Goal: Transaction & Acquisition: Purchase product/service

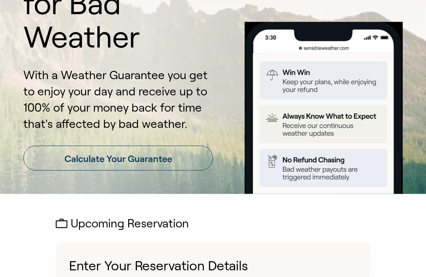
scroll to position [142, 0]
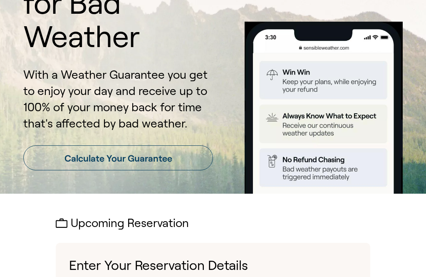
click at [317, 219] on h2 "Upcoming Reservation" at bounding box center [213, 223] width 315 height 13
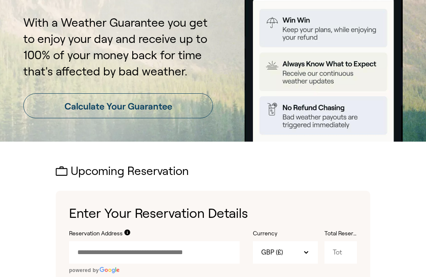
scroll to position [186, 0]
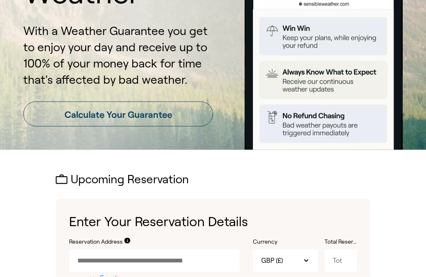
click at [126, 113] on link "Calculate Your Guarantee" at bounding box center [118, 114] width 190 height 25
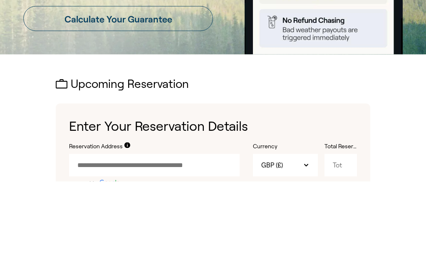
scroll to position [385, 0]
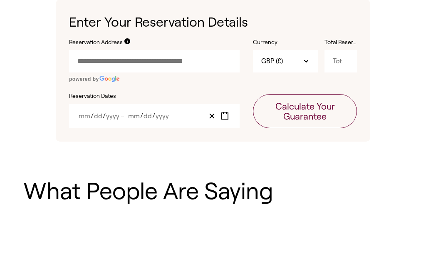
click at [128, 41] on icon at bounding box center [127, 41] width 6 height 6
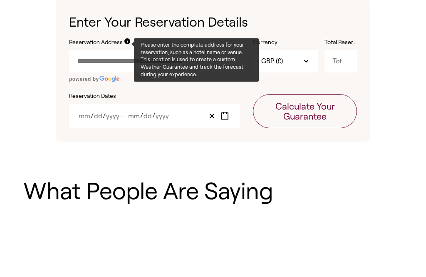
click at [92, 62] on input "Reservation Address" at bounding box center [154, 61] width 171 height 22
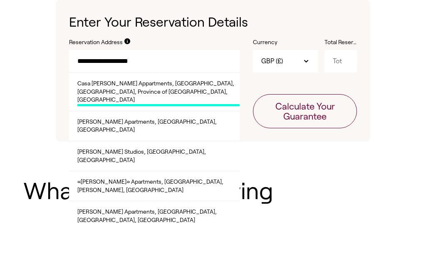
scroll to position [385, 0]
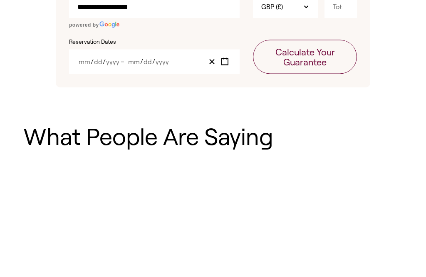
click at [37, 99] on div "**********" at bounding box center [213, 58] width 426 height 214
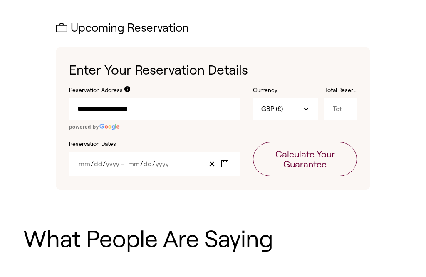
scroll to position [337, 0]
click at [148, 112] on input "**********" at bounding box center [154, 109] width 171 height 22
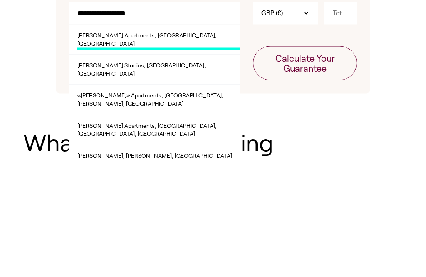
click at [41, 117] on div "**********" at bounding box center [213, 106] width 426 height 214
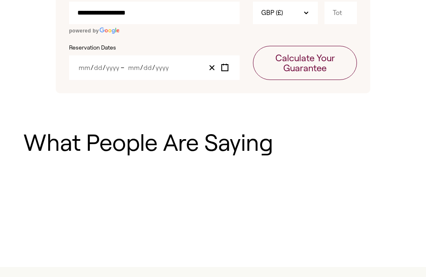
click at [36, 106] on div "**********" at bounding box center [213, 9] width 426 height 214
click at [147, 15] on input "**********" at bounding box center [154, 13] width 171 height 22
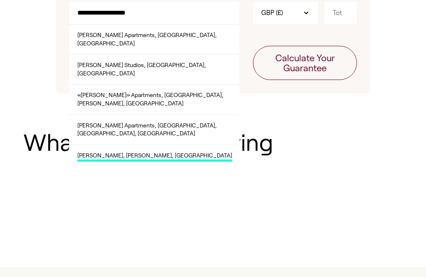
click at [99, 152] on span "[PERSON_NAME], [PERSON_NAME], [GEOGRAPHIC_DATA]" at bounding box center [154, 157] width 155 height 10
type input "**********"
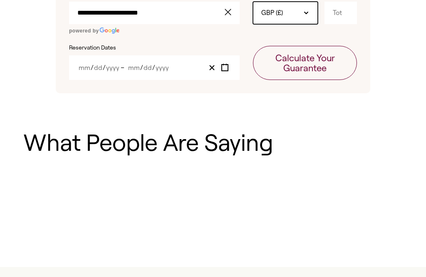
click at [302, 12] on div "GBP (£)" at bounding box center [285, 13] width 65 height 22
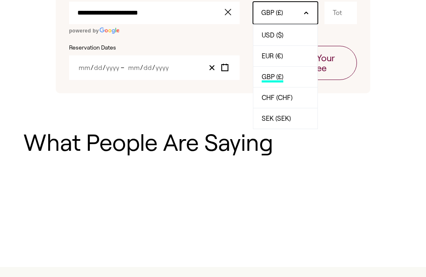
click at [281, 80] on span "GBP (£)" at bounding box center [273, 77] width 22 height 9
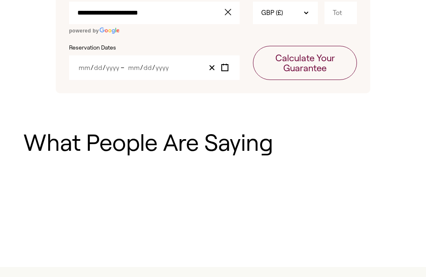
click at [90, 68] on div "/ / – / /" at bounding box center [154, 67] width 171 height 25
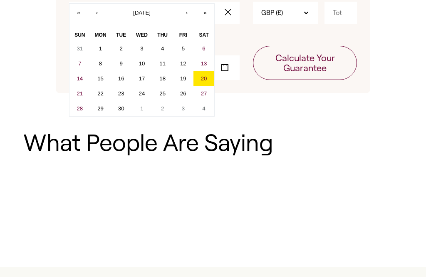
click at [184, 17] on button "›" at bounding box center [187, 13] width 18 height 18
click at [181, 47] on button "3" at bounding box center [183, 48] width 21 height 15
click at [182, 62] on abbr "10" at bounding box center [183, 63] width 6 height 6
type input "10"
type input "3"
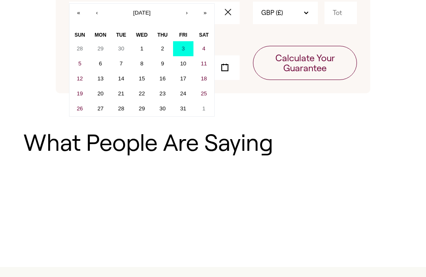
type input "2025"
type input "10"
type input "2025"
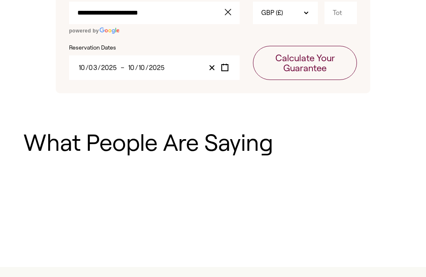
click at [281, 109] on div "**********" at bounding box center [213, 9] width 426 height 214
click at [288, 62] on button "Calculate Your Guarantee" at bounding box center [305, 63] width 104 height 34
type input "407.56"
click at [310, 66] on button "Calculate Your Guarantee" at bounding box center [305, 63] width 104 height 34
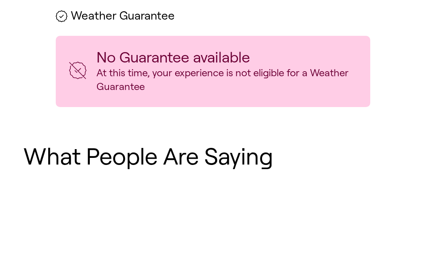
scroll to position [537, 0]
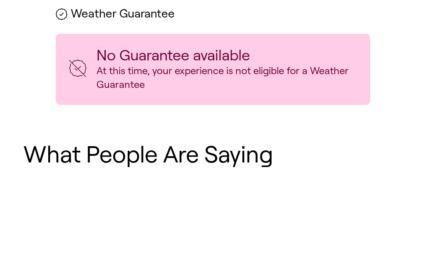
click at [352, 240] on div "What People Are Saying" at bounding box center [213, 203] width 426 height 151
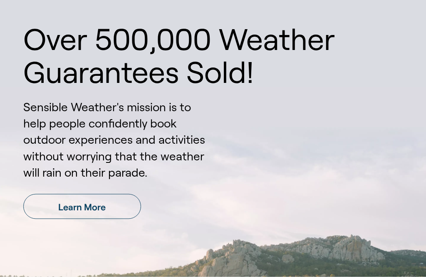
scroll to position [1091, 0]
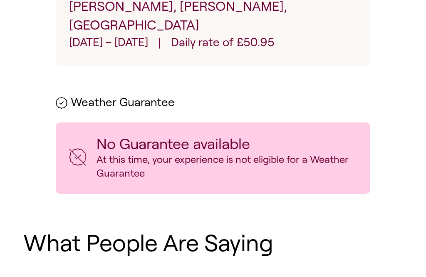
scroll to position [447, 0]
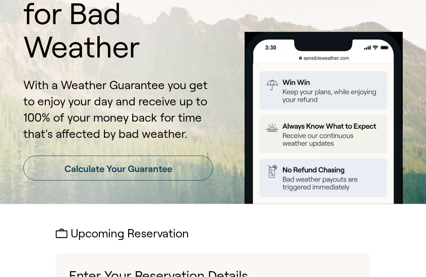
click at [80, 165] on link "Calculate Your Guarantee" at bounding box center [118, 168] width 190 height 25
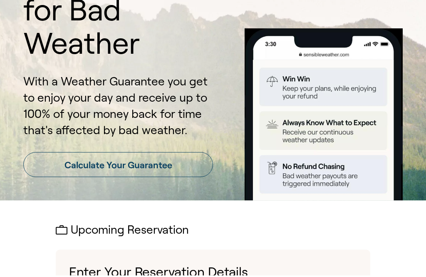
scroll to position [385, 0]
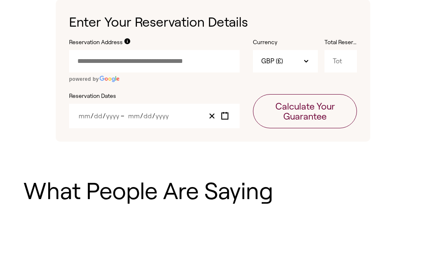
click at [83, 60] on input "Reservation Address" at bounding box center [154, 61] width 171 height 22
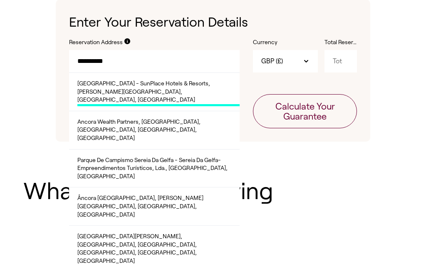
click at [105, 90] on span "[GEOGRAPHIC_DATA] - SunPlace Hotels & Resorts, [PERSON_NAME][GEOGRAPHIC_DATA], …" at bounding box center [158, 93] width 162 height 27
type input "**********"
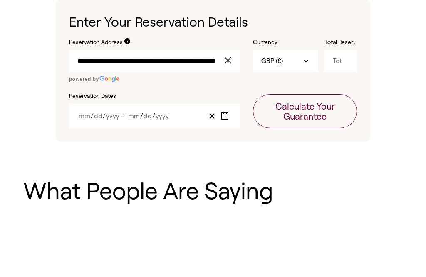
click at [339, 58] on input "Total Reservation Cost" at bounding box center [341, 61] width 32 height 22
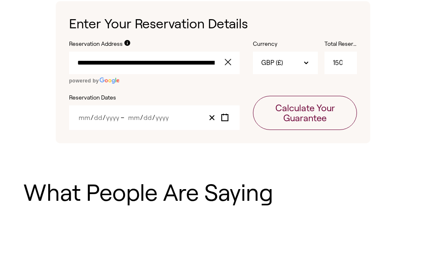
type input "1500"
click at [87, 118] on input "Month" at bounding box center [84, 117] width 12 height 7
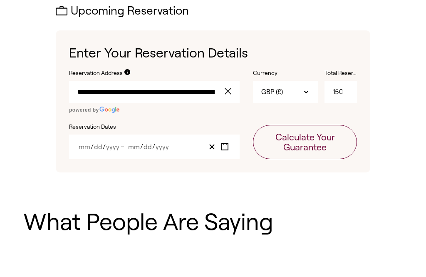
scroll to position [354, 0]
click at [102, 149] on input "Day" at bounding box center [98, 146] width 9 height 7
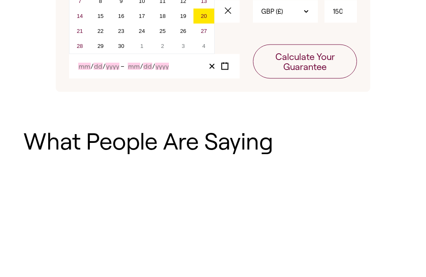
click at [226, 142] on button "Toggle calendar" at bounding box center [225, 147] width 13 height 11
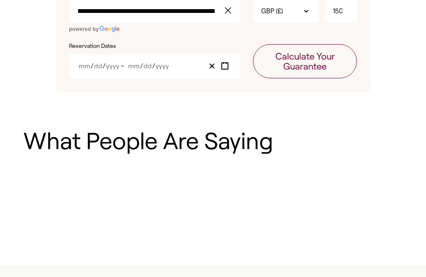
click at [223, 68] on icon "Toggle calendar" at bounding box center [225, 66] width 8 height 8
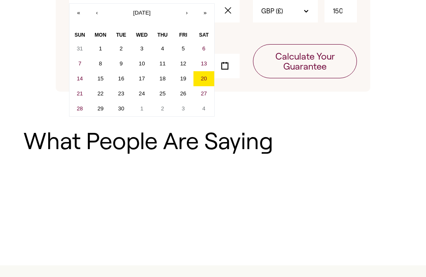
click at [187, 14] on button "›" at bounding box center [187, 13] width 18 height 18
click at [77, 95] on abbr "19" at bounding box center [80, 93] width 6 height 6
click at [183, 14] on button "›" at bounding box center [187, 13] width 18 height 18
click at [202, 64] on button "8" at bounding box center [204, 63] width 21 height 15
type input "10"
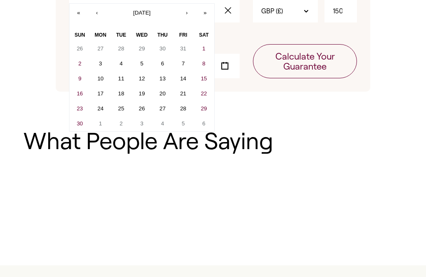
type input "19"
type input "2025"
type input "11"
type input "8"
type input "2025"
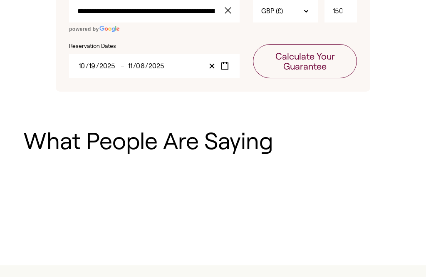
click at [303, 62] on button "Calculate Your Guarantee" at bounding box center [305, 61] width 104 height 34
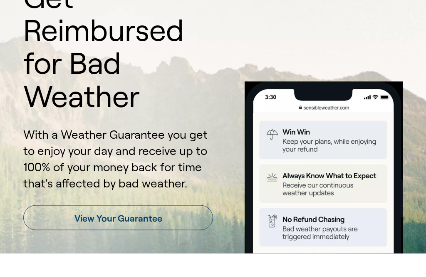
scroll to position [54, 0]
